Goal: Find specific page/section

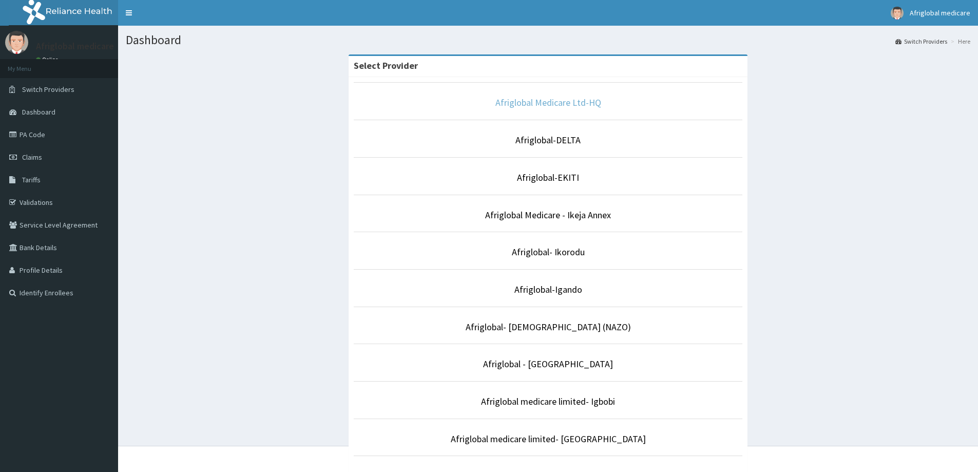
click at [589, 103] on link "Afriglobal Medicare Ltd-HQ" at bounding box center [548, 102] width 106 height 12
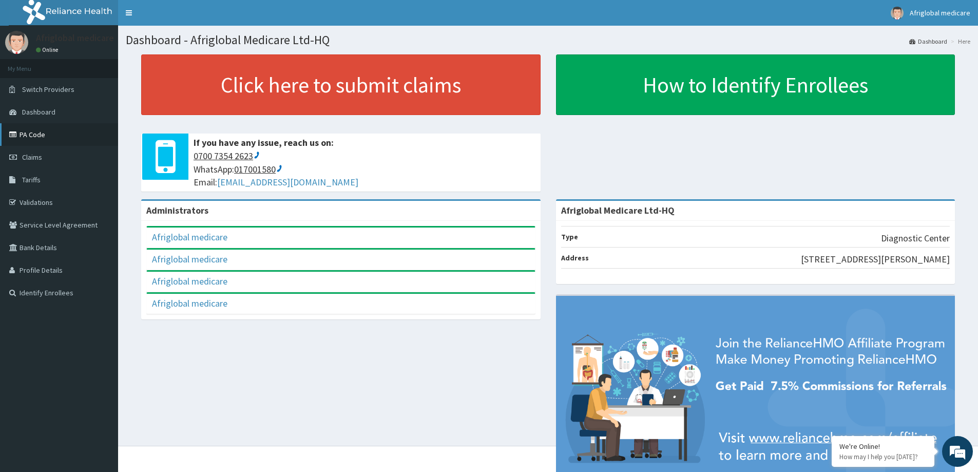
click at [41, 135] on link "PA Code" at bounding box center [59, 134] width 118 height 23
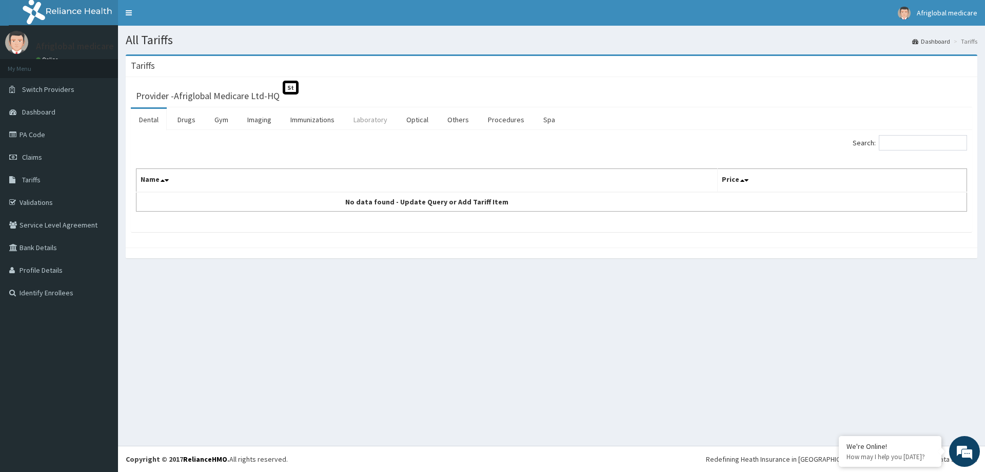
click at [368, 122] on link "Laboratory" at bounding box center [370, 120] width 50 height 22
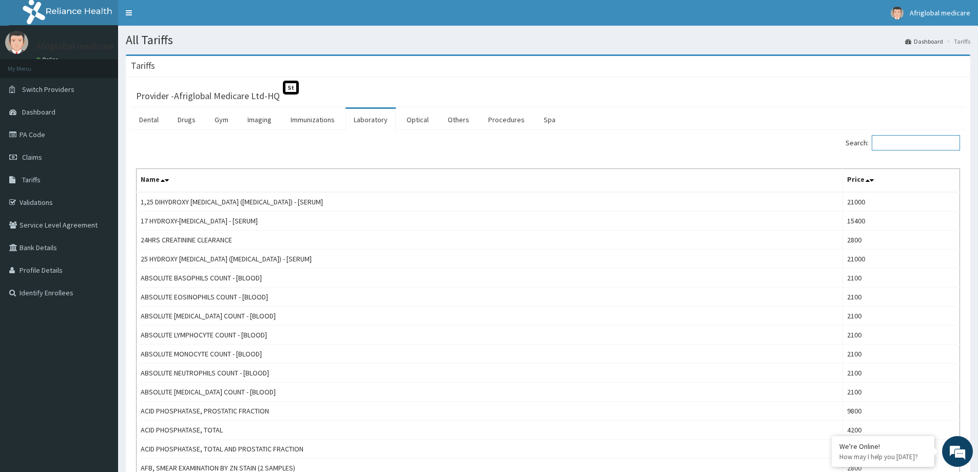
click at [907, 143] on input "Search:" at bounding box center [916, 142] width 88 height 15
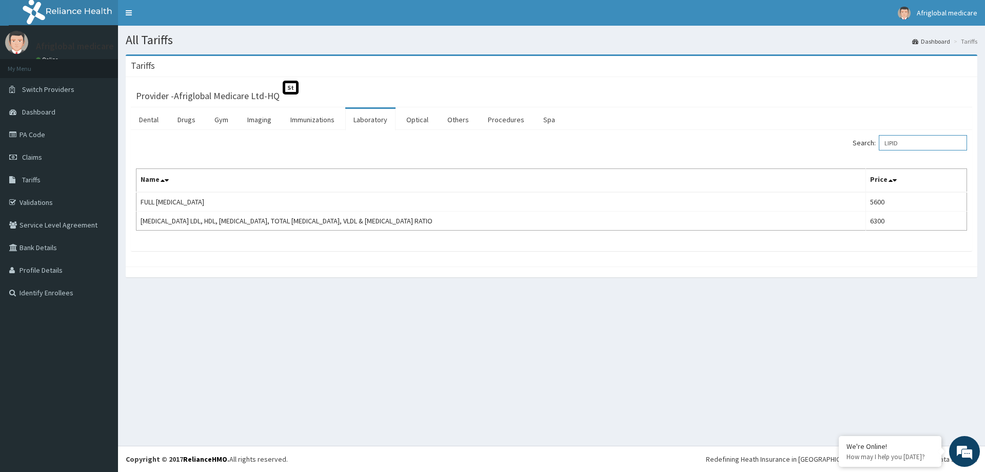
type input "LIPID"
